Goal: Information Seeking & Learning: Find specific fact

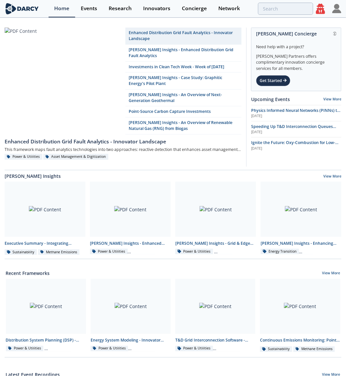
click at [191, 21] on div "Enhanced Distribution Grid Fault Analytics - Innovator Landscape [PERSON_NAME] …" at bounding box center [173, 302] width 346 height 568
click at [141, 6] on link "Innovators" at bounding box center [156, 8] width 39 height 17
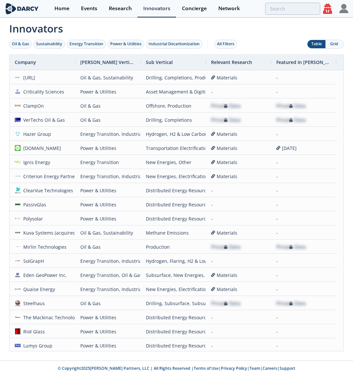
click at [235, 42] on div "Oil & Gas Sustainability Energy Transition Power & Utilities Industrial Decarbo…" at bounding box center [124, 44] width 230 height 20
click at [232, 42] on div "All Filters" at bounding box center [225, 44] width 17 height 6
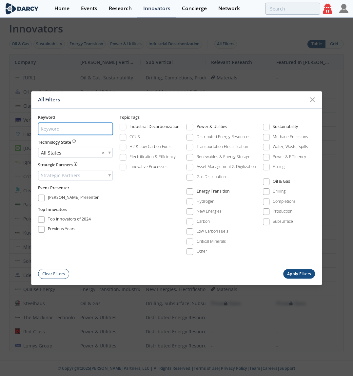
click at [67, 126] on input "search" at bounding box center [75, 129] width 75 height 12
type input "defunct"
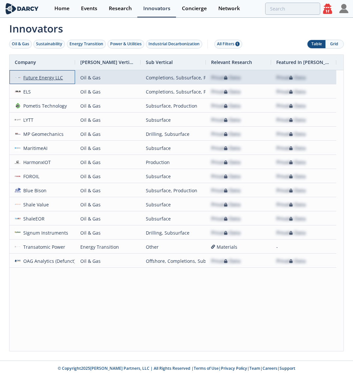
click at [58, 77] on div "Future Energy LLC" at bounding box center [42, 78] width 43 height 14
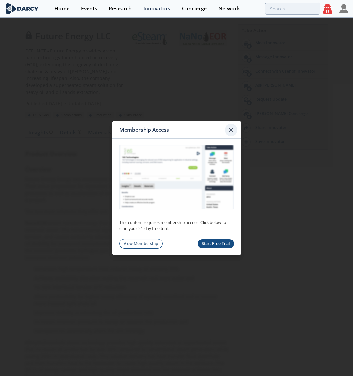
click at [228, 130] on icon at bounding box center [231, 130] width 8 height 8
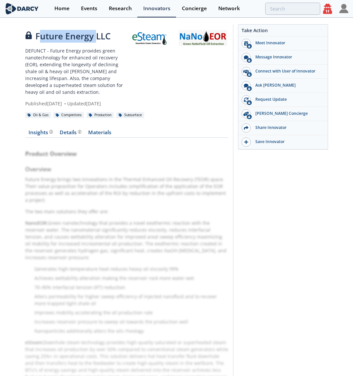
drag, startPoint x: 38, startPoint y: 36, endPoint x: 97, endPoint y: 34, distance: 59.4
click at [97, 34] on div "Future Energy LLC" at bounding box center [77, 36] width 105 height 13
click at [90, 34] on div "Future Energy LLC" at bounding box center [77, 36] width 105 height 13
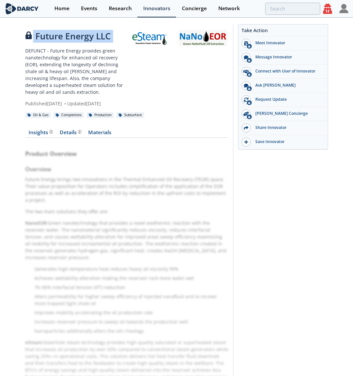
click at [57, 35] on div "Future Energy LLC" at bounding box center [77, 36] width 105 height 13
drag, startPoint x: 37, startPoint y: 38, endPoint x: 112, endPoint y: 41, distance: 75.2
click at [112, 41] on div "Future Energy LLC" at bounding box center [77, 36] width 105 height 13
copy div "Future Energy LLC"
